Goal: Use online tool/utility: Utilize a website feature to perform a specific function

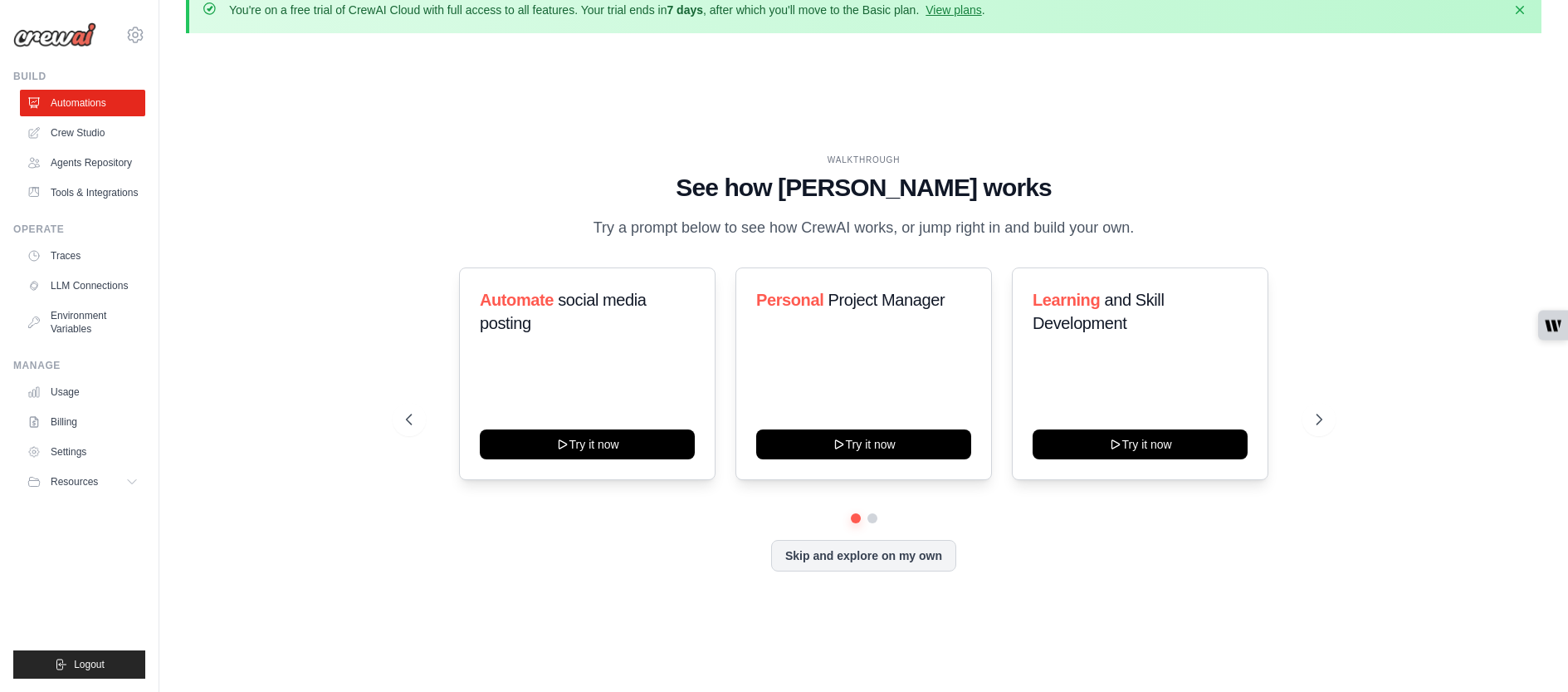
scroll to position [57, 0]
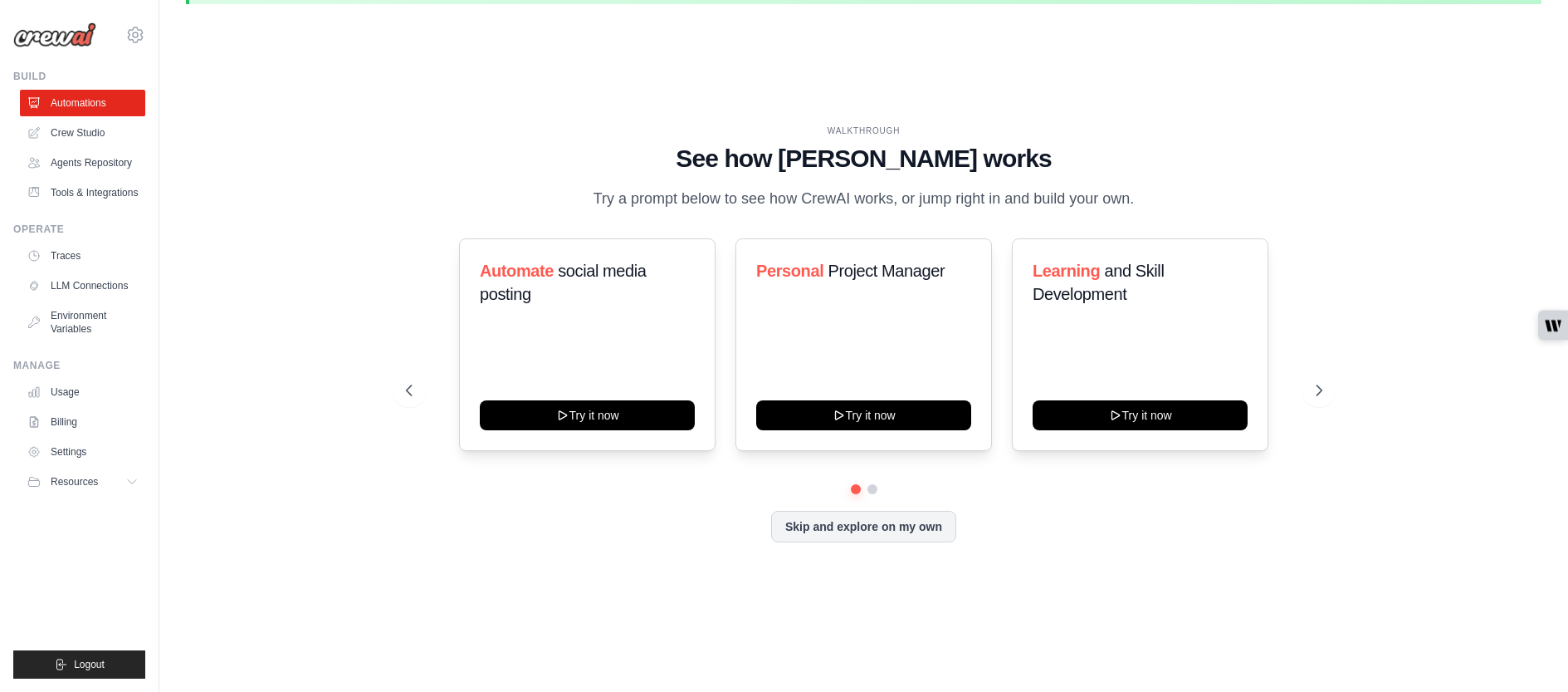
click at [876, 491] on div at bounding box center [864, 489] width 917 height 10
click at [872, 487] on button at bounding box center [873, 489] width 14 height 14
click at [857, 488] on button at bounding box center [855, 488] width 13 height 13
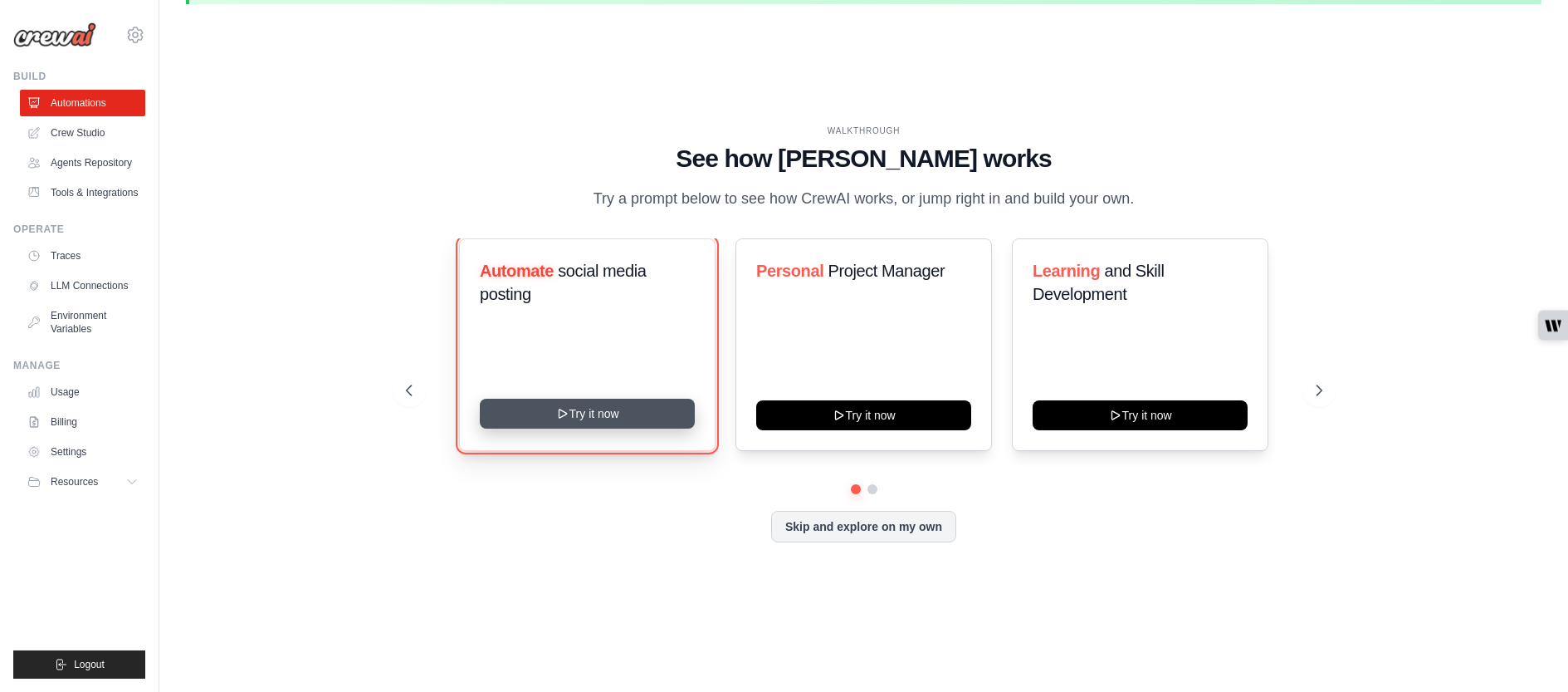
click at [581, 409] on button "Try it now" at bounding box center [587, 413] width 215 height 30
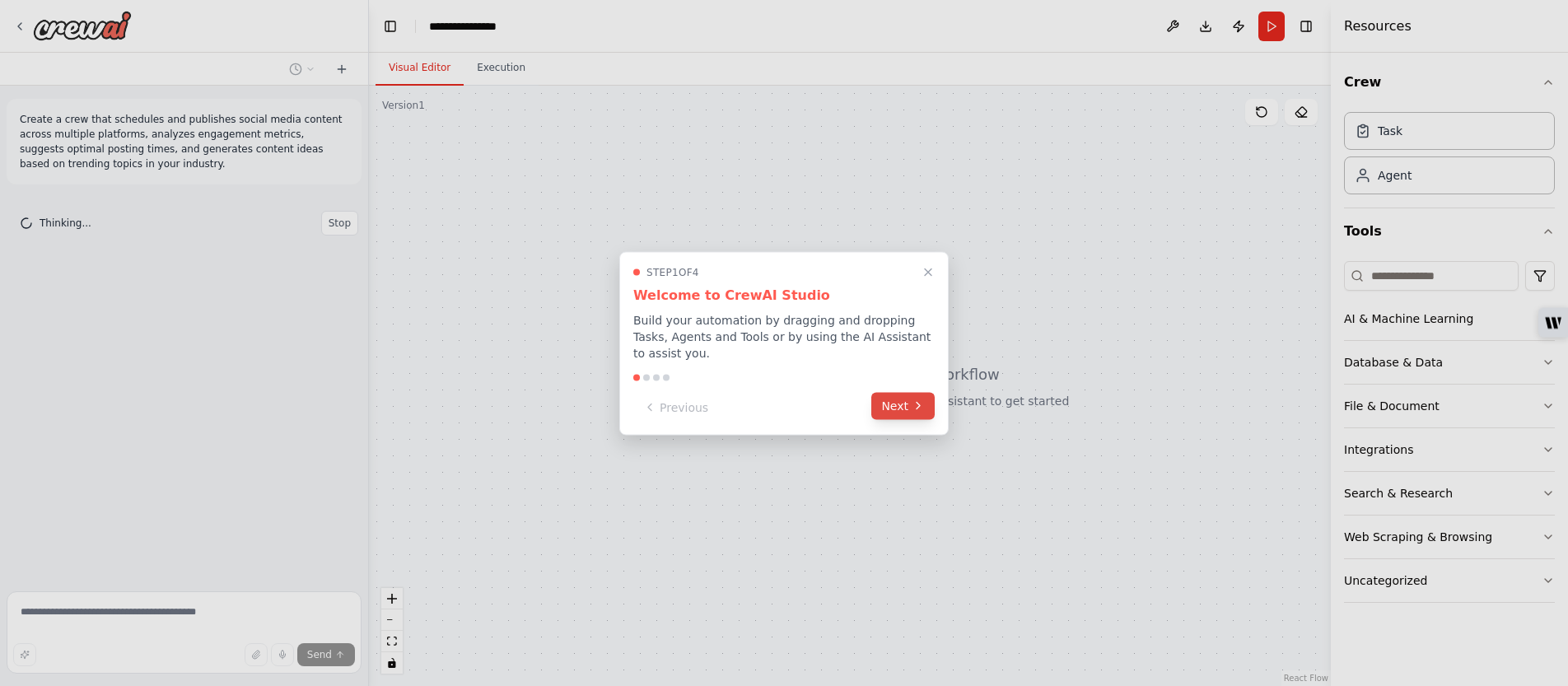
click at [917, 410] on icon at bounding box center [919, 406] width 13 height 13
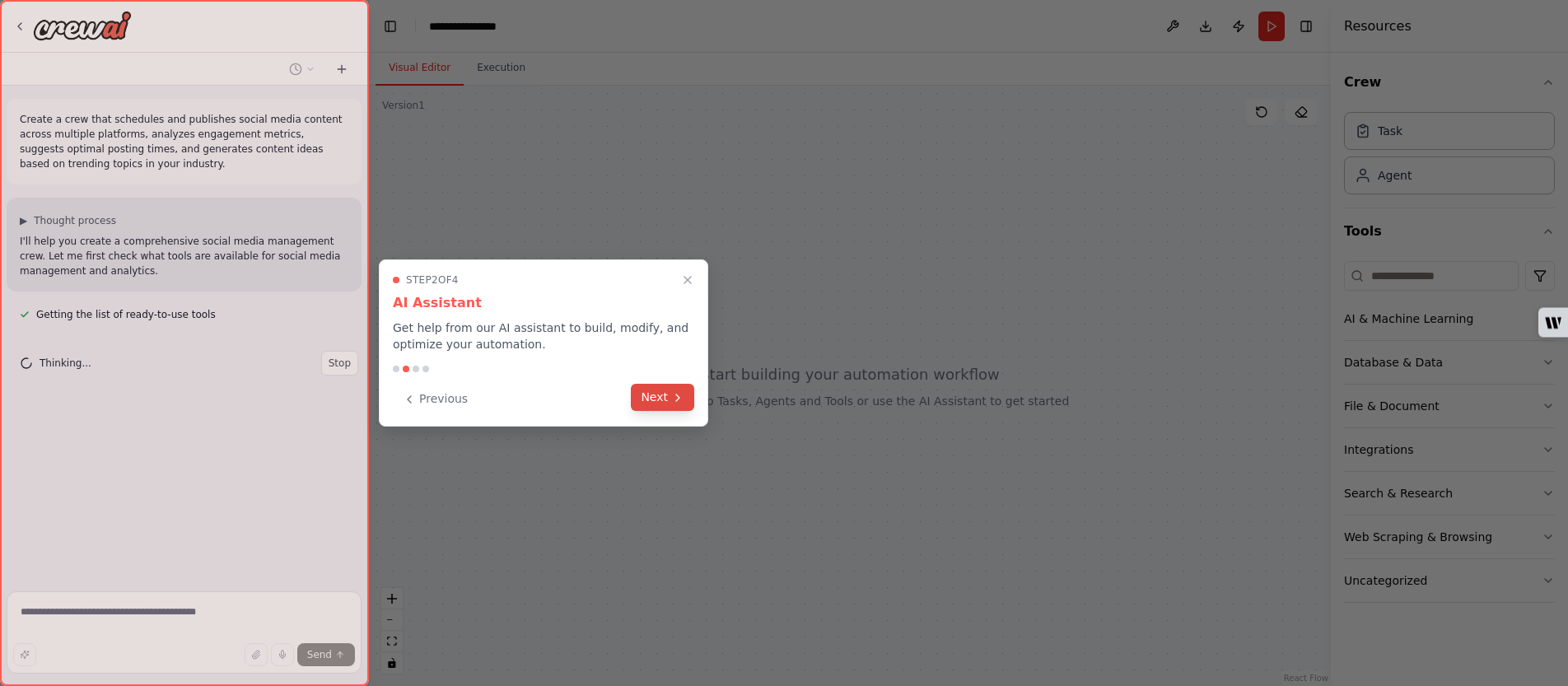
click at [683, 396] on icon at bounding box center [678, 397] width 13 height 13
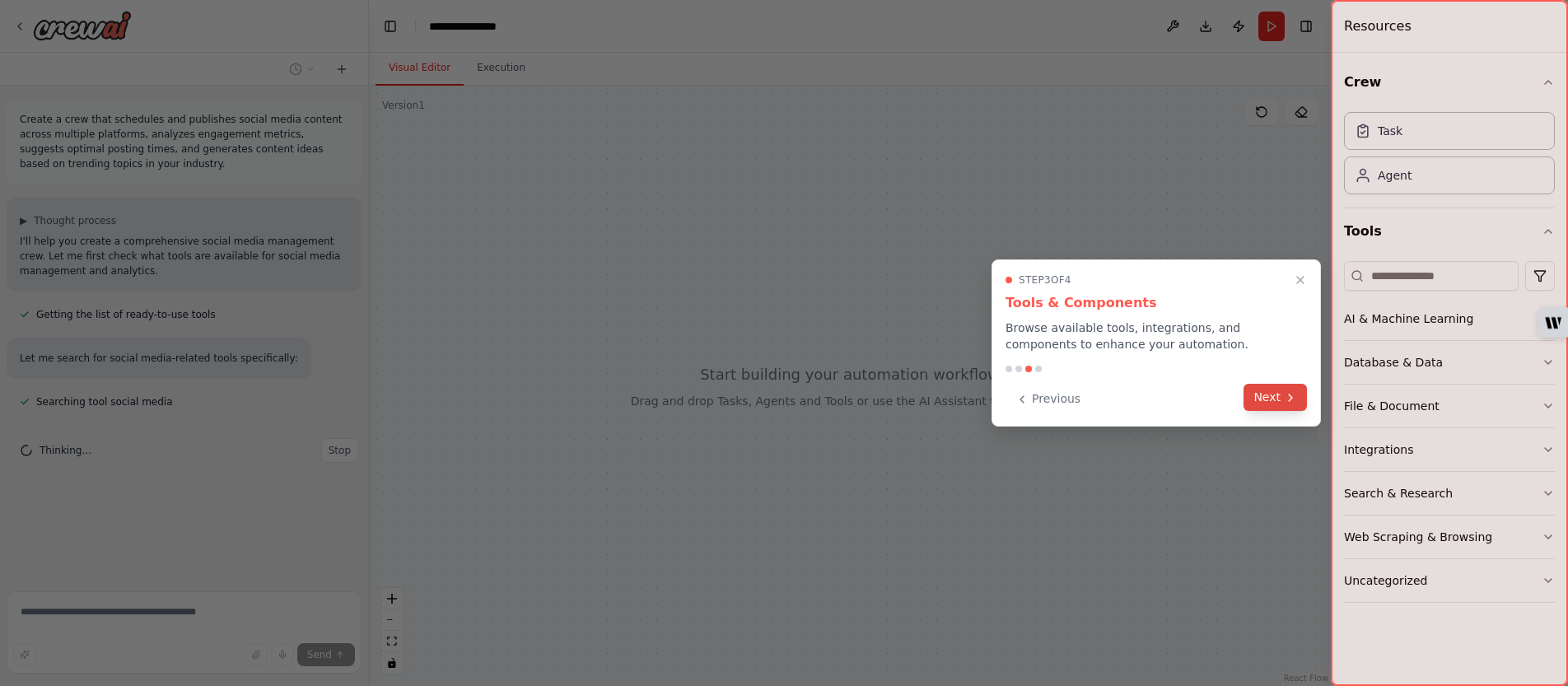
click at [1284, 394] on icon at bounding box center [1291, 397] width 13 height 13
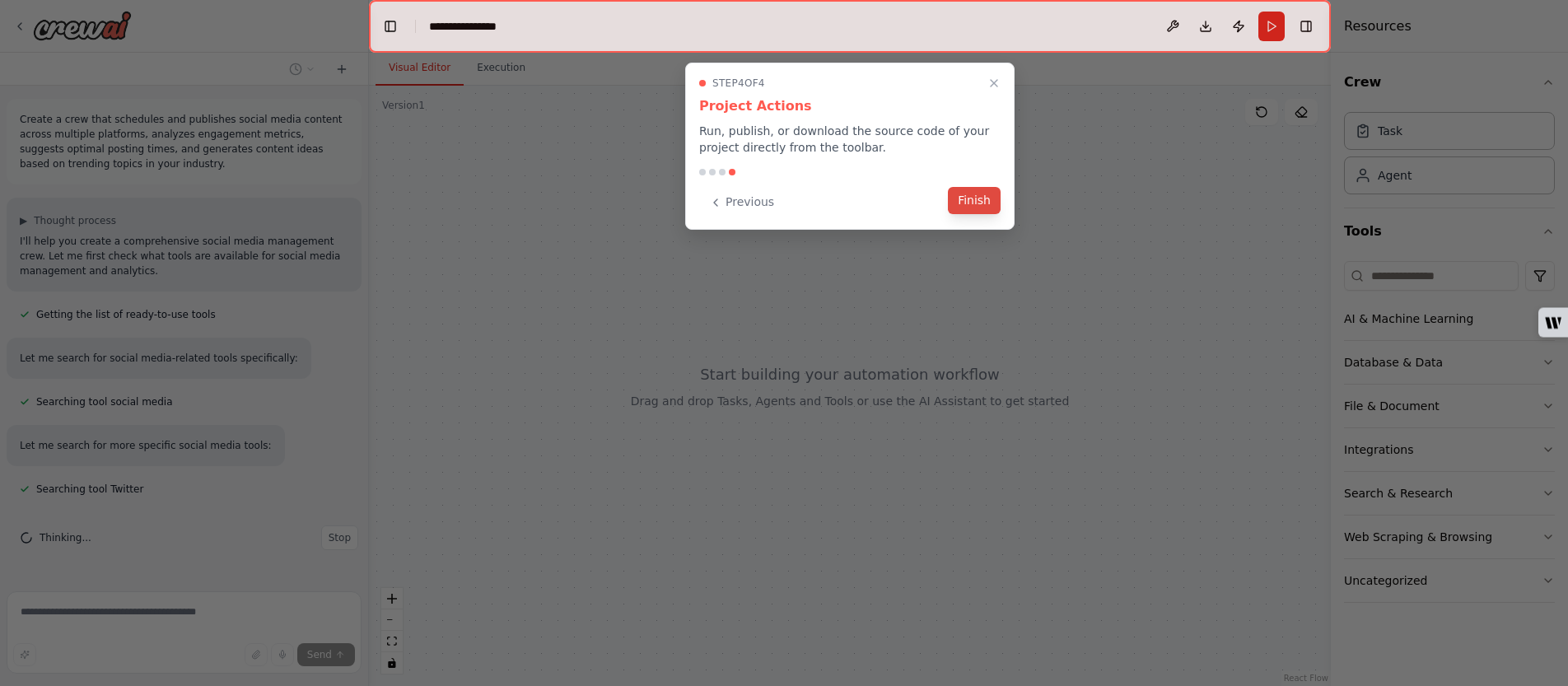
click at [987, 209] on button "Finish" at bounding box center [974, 200] width 53 height 27
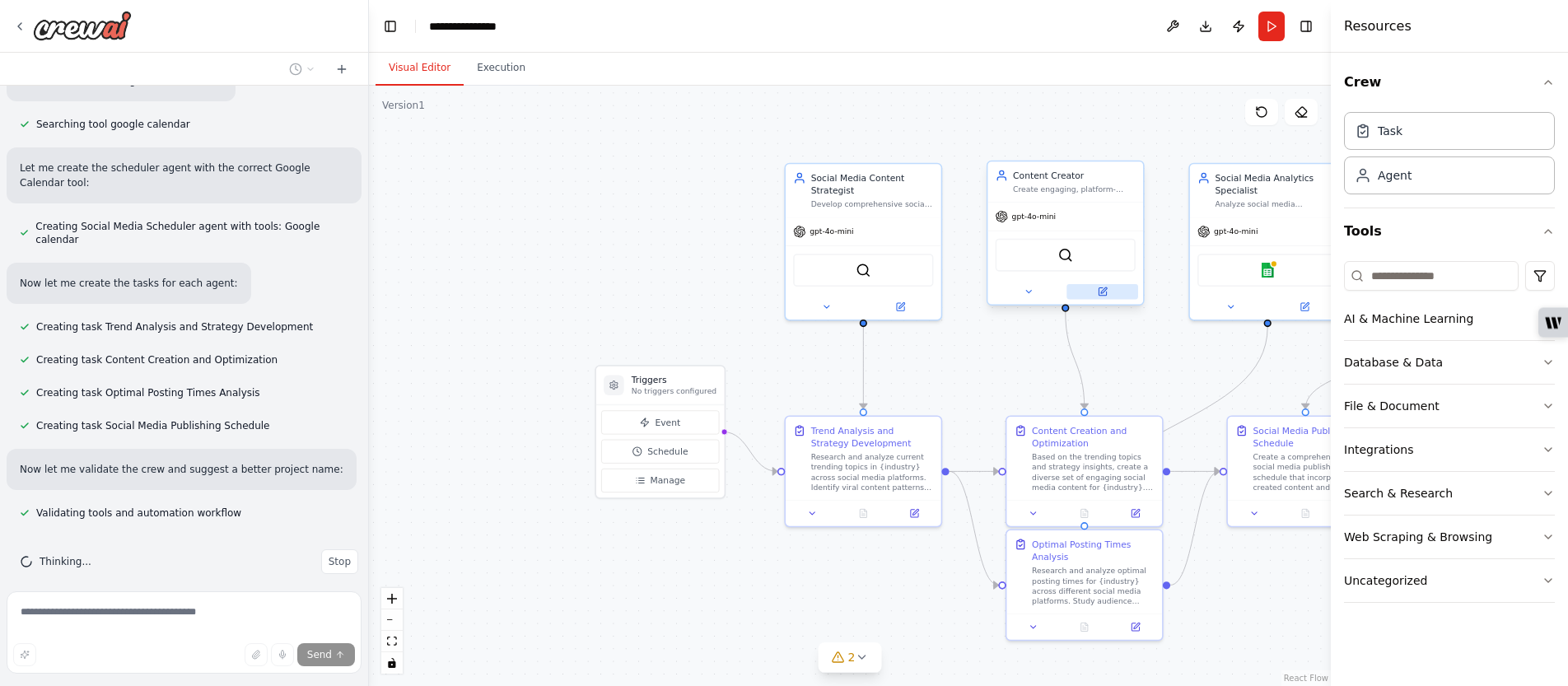
scroll to position [1282, 0]
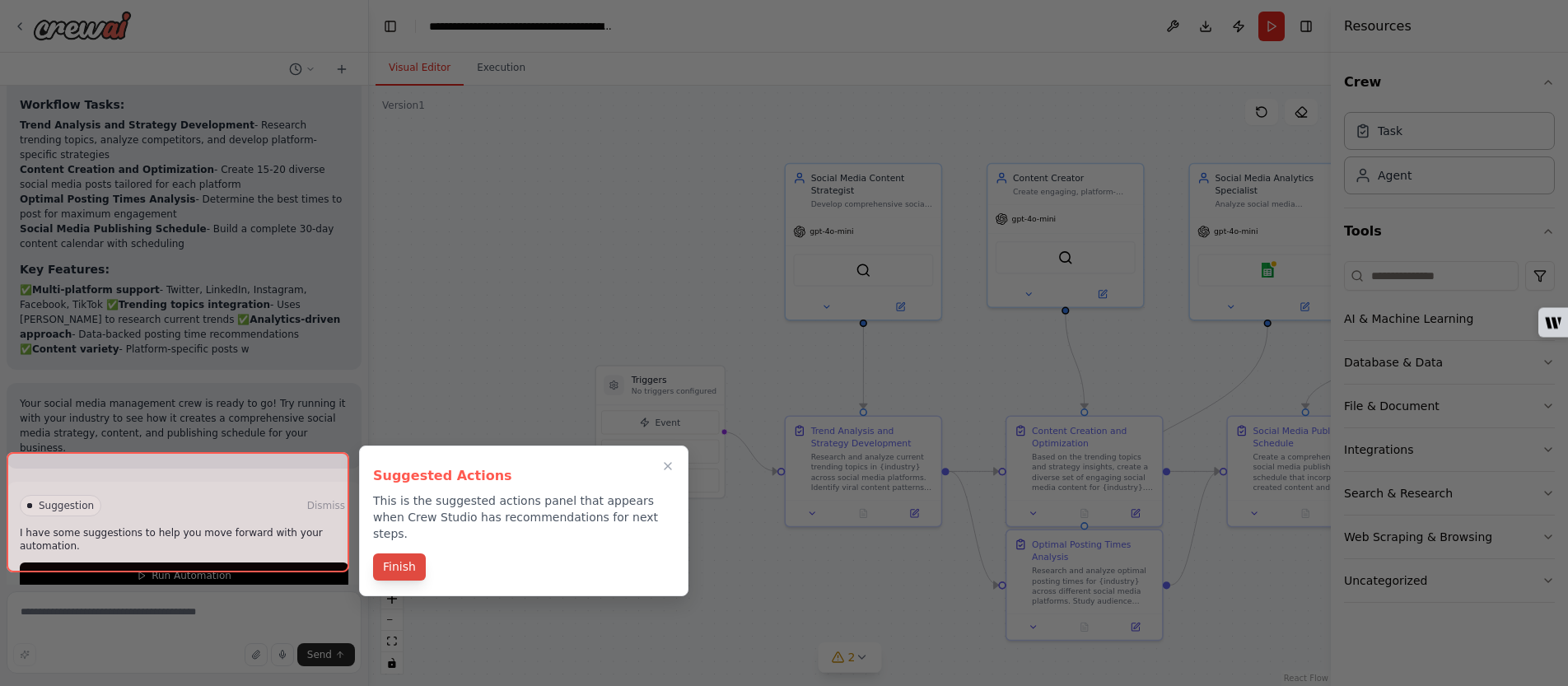
click at [409, 556] on button "Finish" at bounding box center [399, 566] width 53 height 27
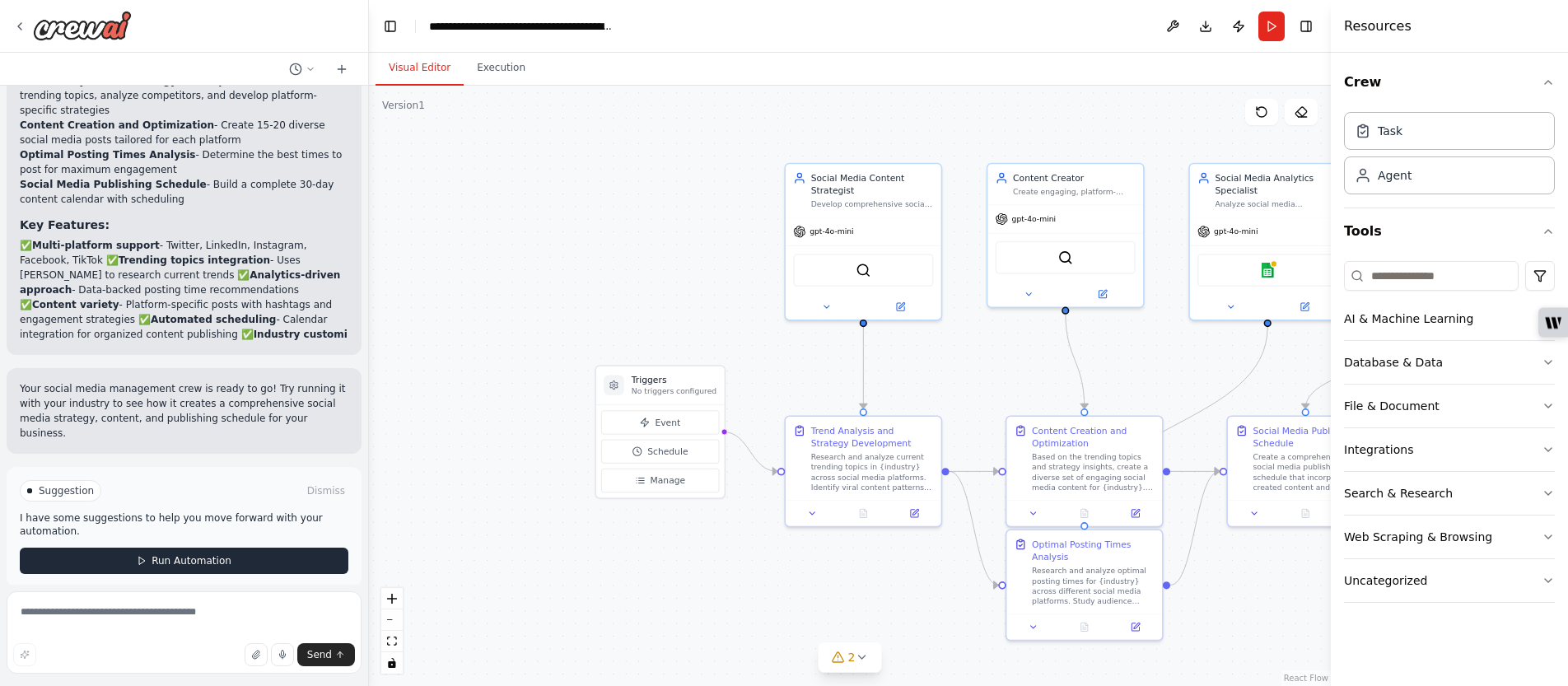
click at [256, 547] on button "Run Automation" at bounding box center [184, 560] width 328 height 26
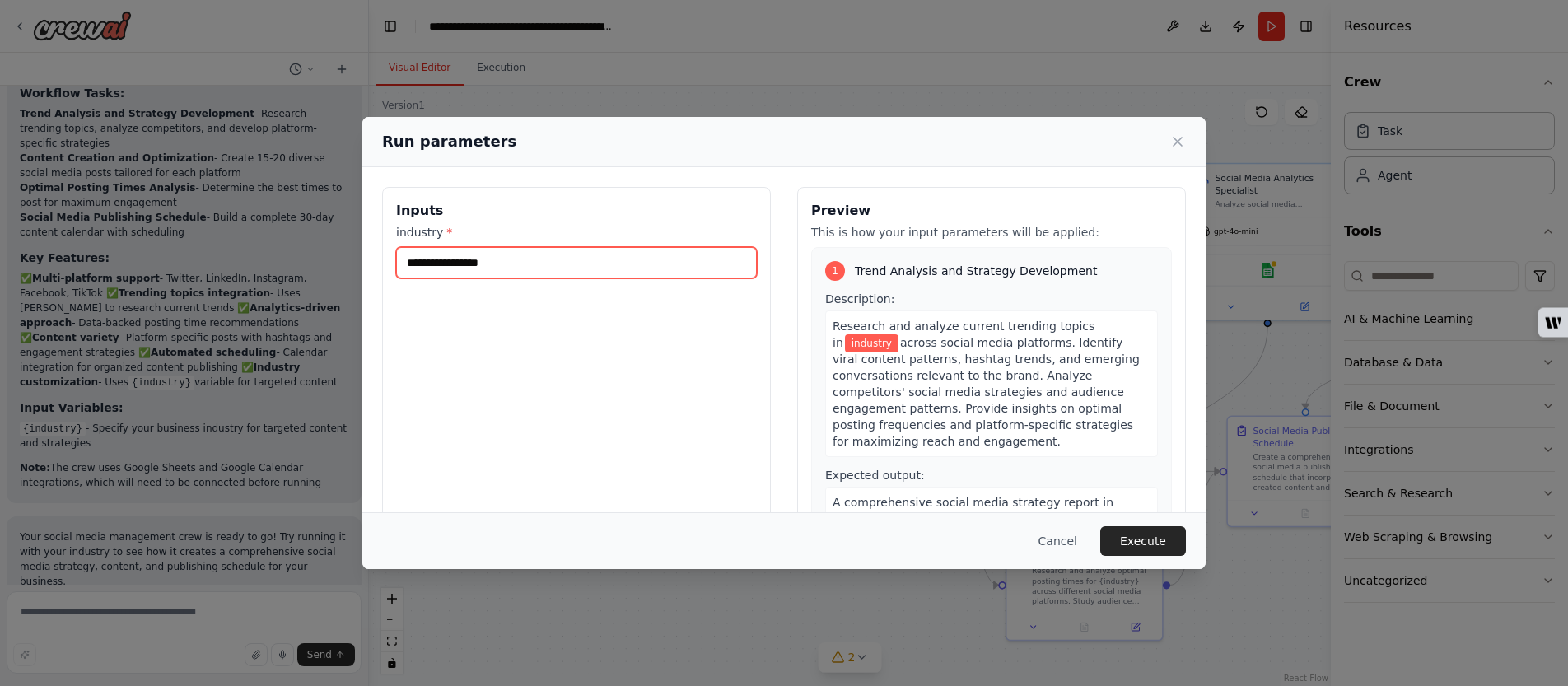
click at [493, 259] on input "industry *" at bounding box center [576, 262] width 360 height 31
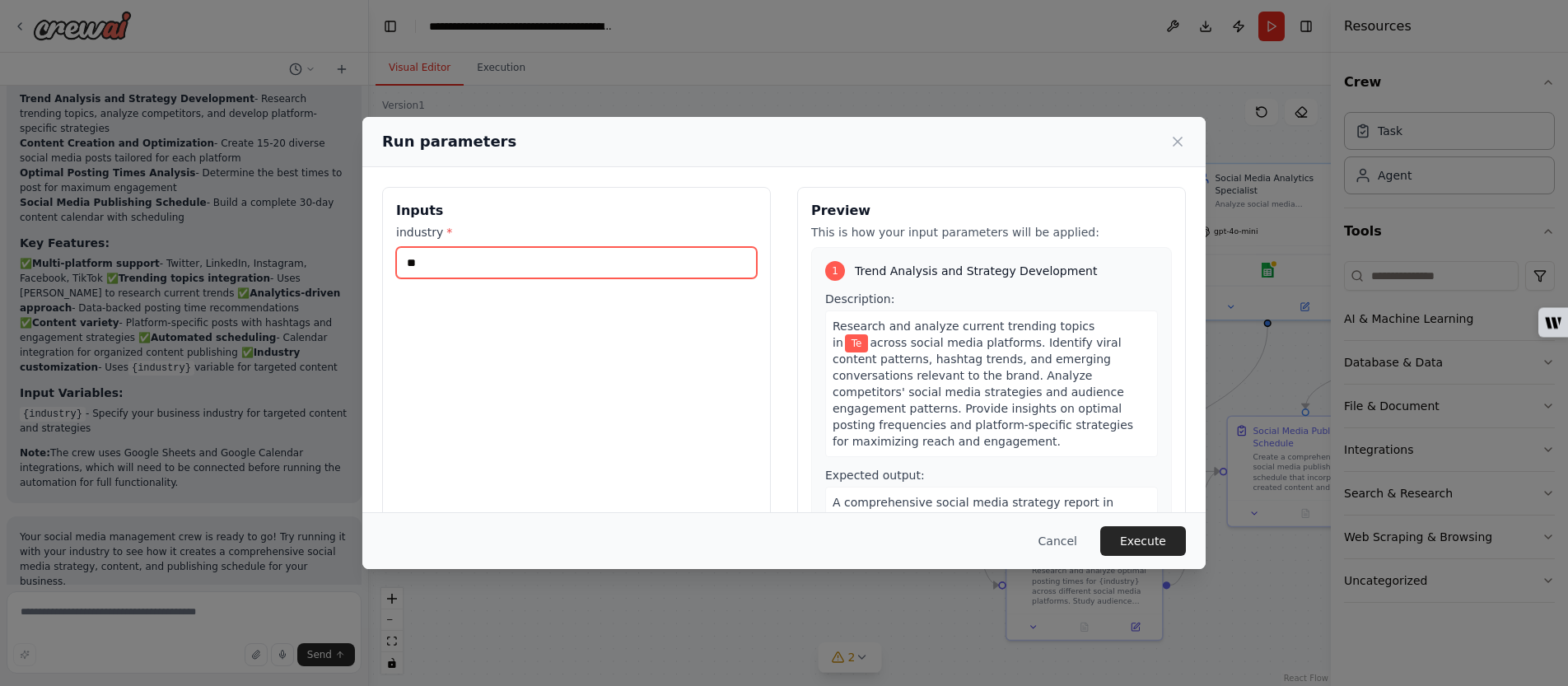
type input "*"
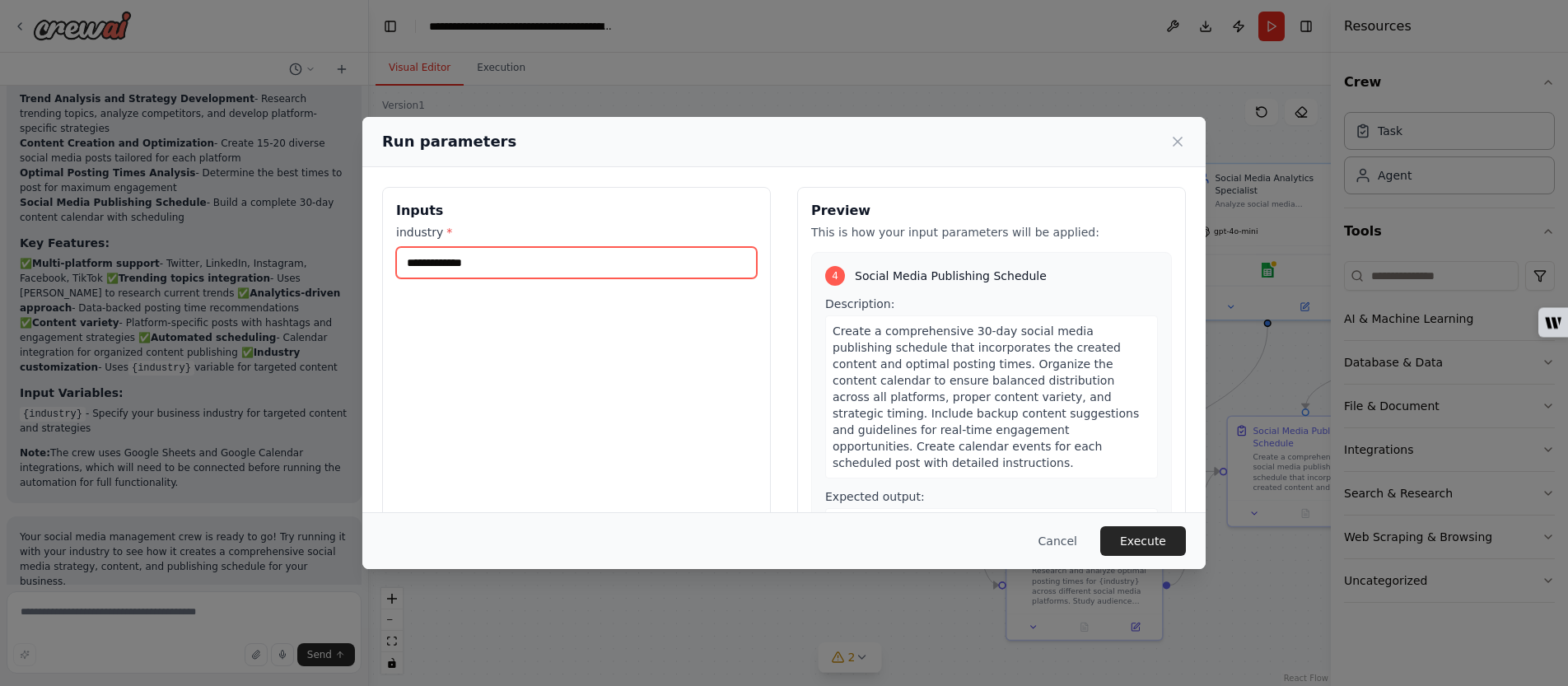
scroll to position [1225, 0]
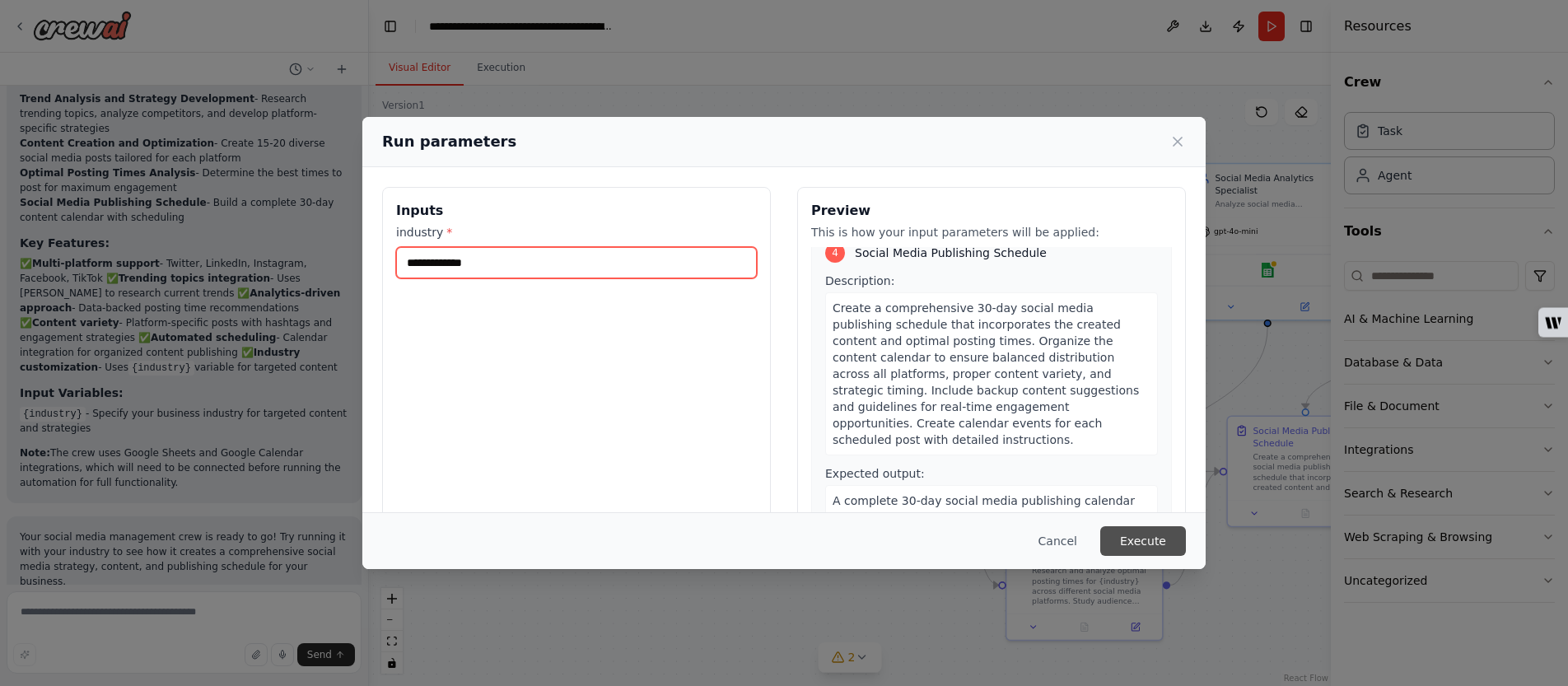
type input "**********"
click at [1155, 548] on button "Execute" at bounding box center [1143, 540] width 86 height 29
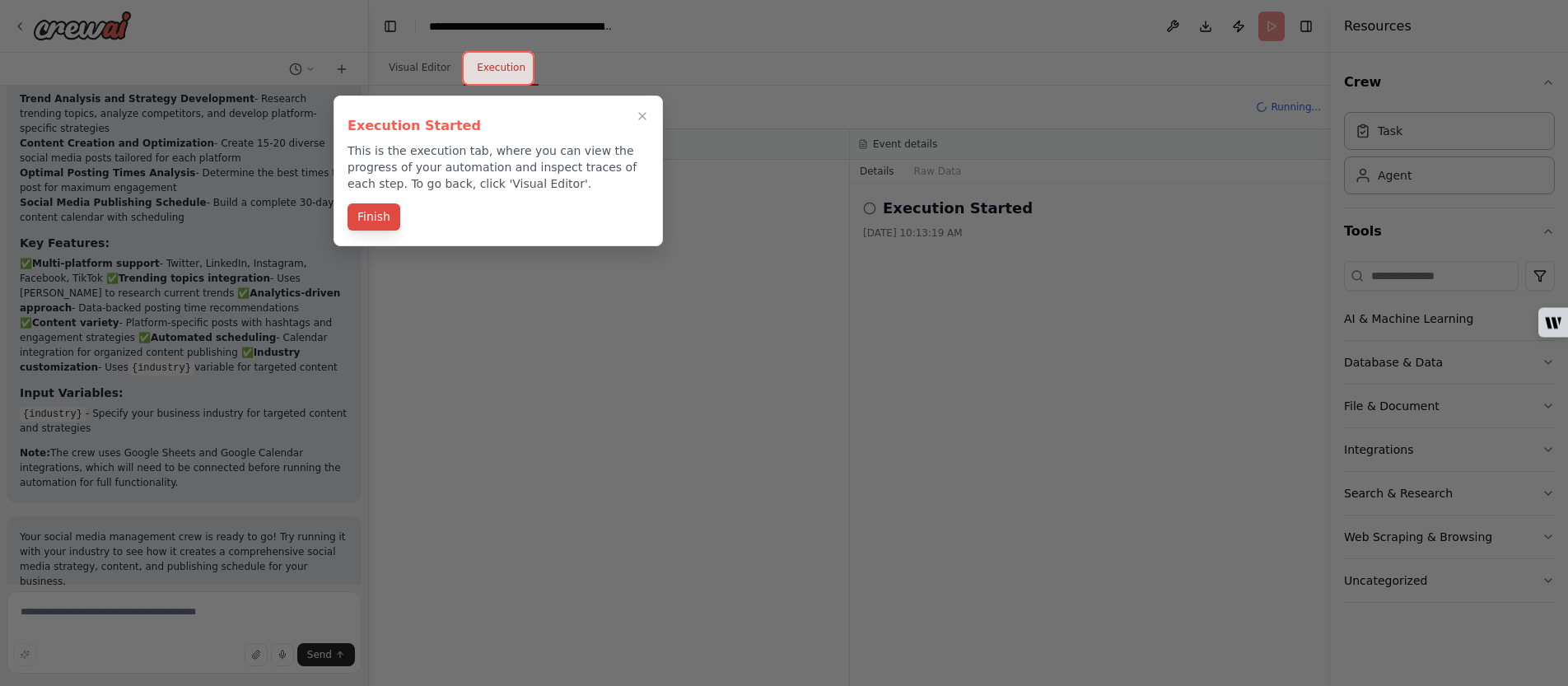
click at [371, 226] on button "Finish" at bounding box center [374, 217] width 53 height 27
